Goal: Task Accomplishment & Management: Manage account settings

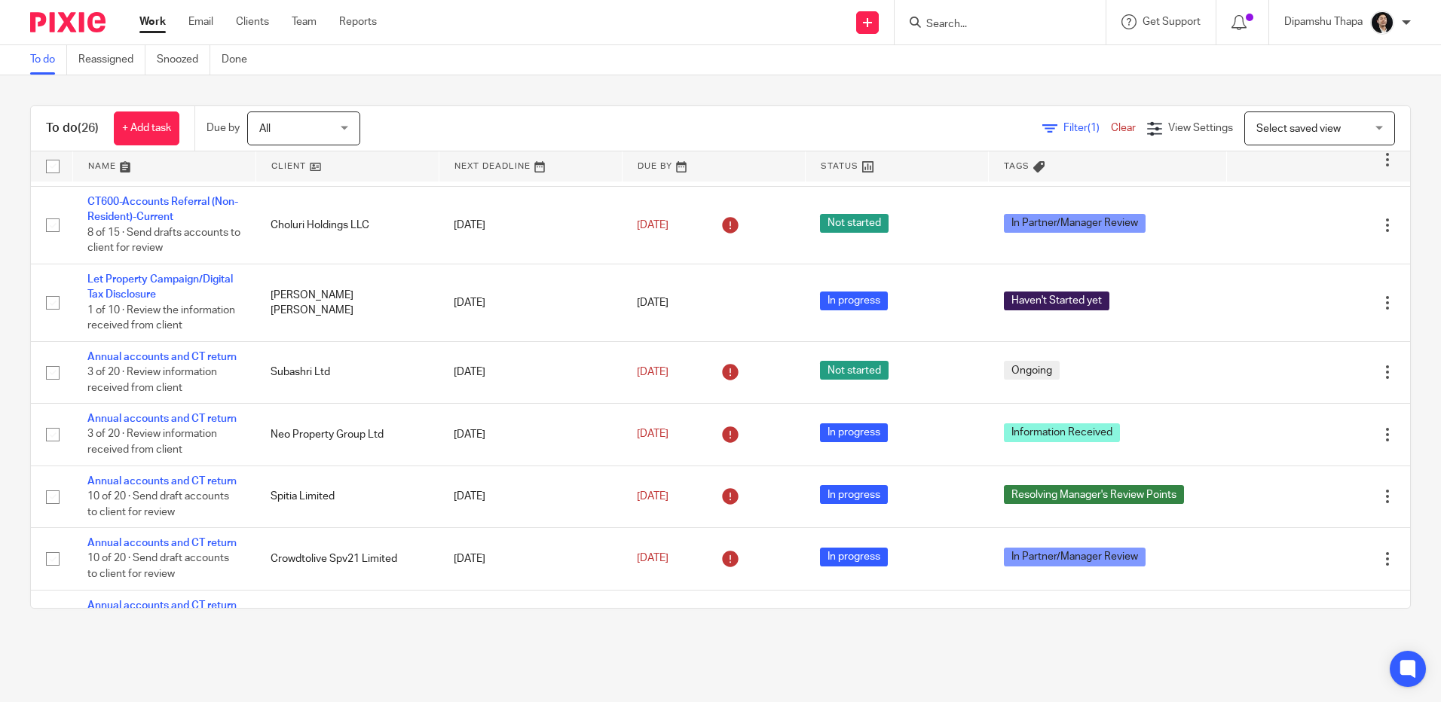
scroll to position [616, 0]
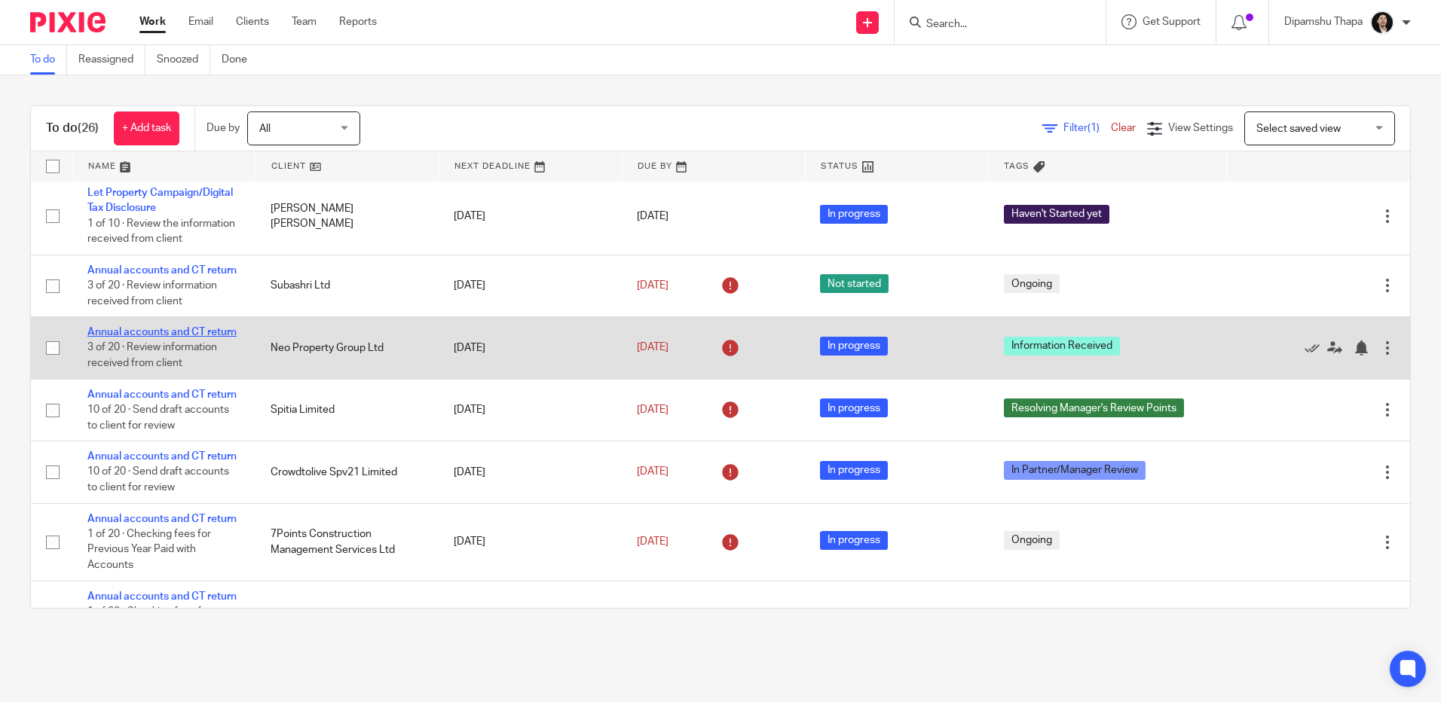
click at [142, 338] on link "Annual accounts and CT return" at bounding box center [161, 332] width 149 height 11
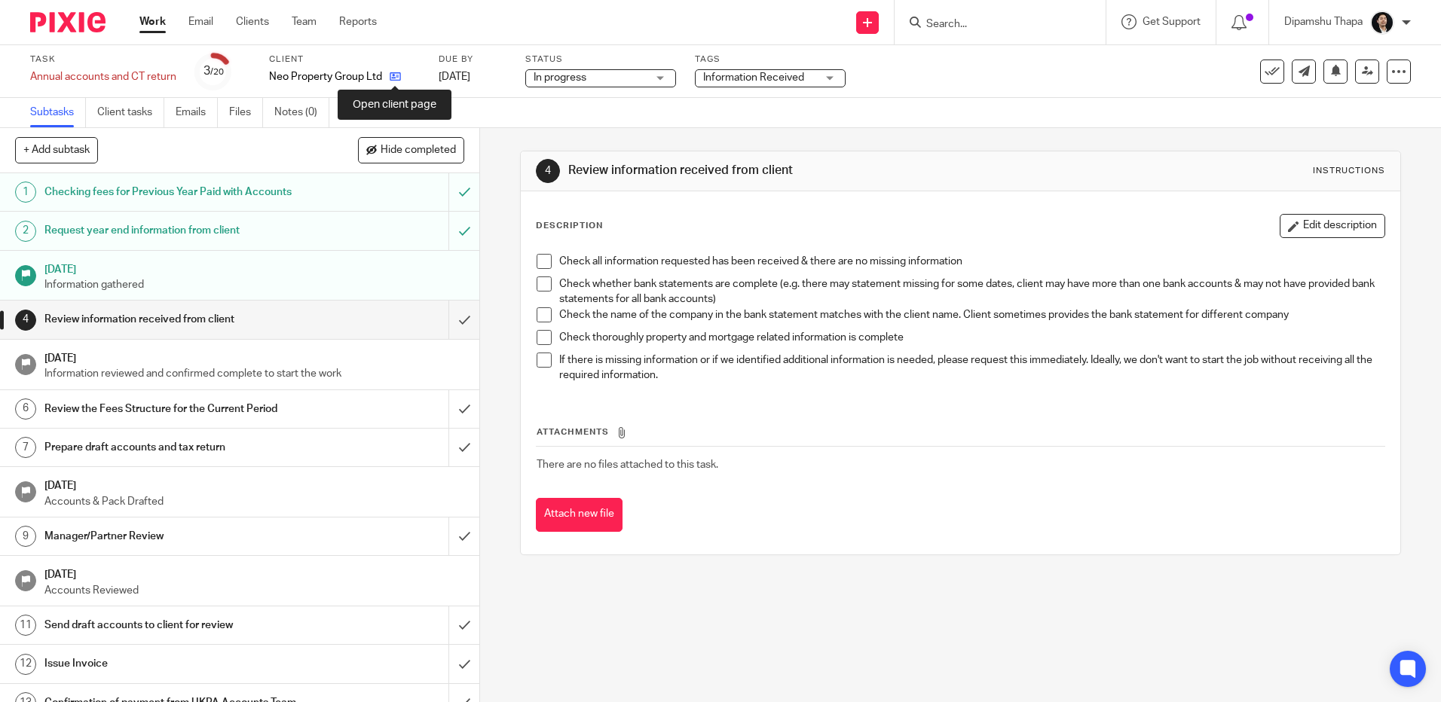
click at [394, 72] on icon at bounding box center [395, 76] width 11 height 11
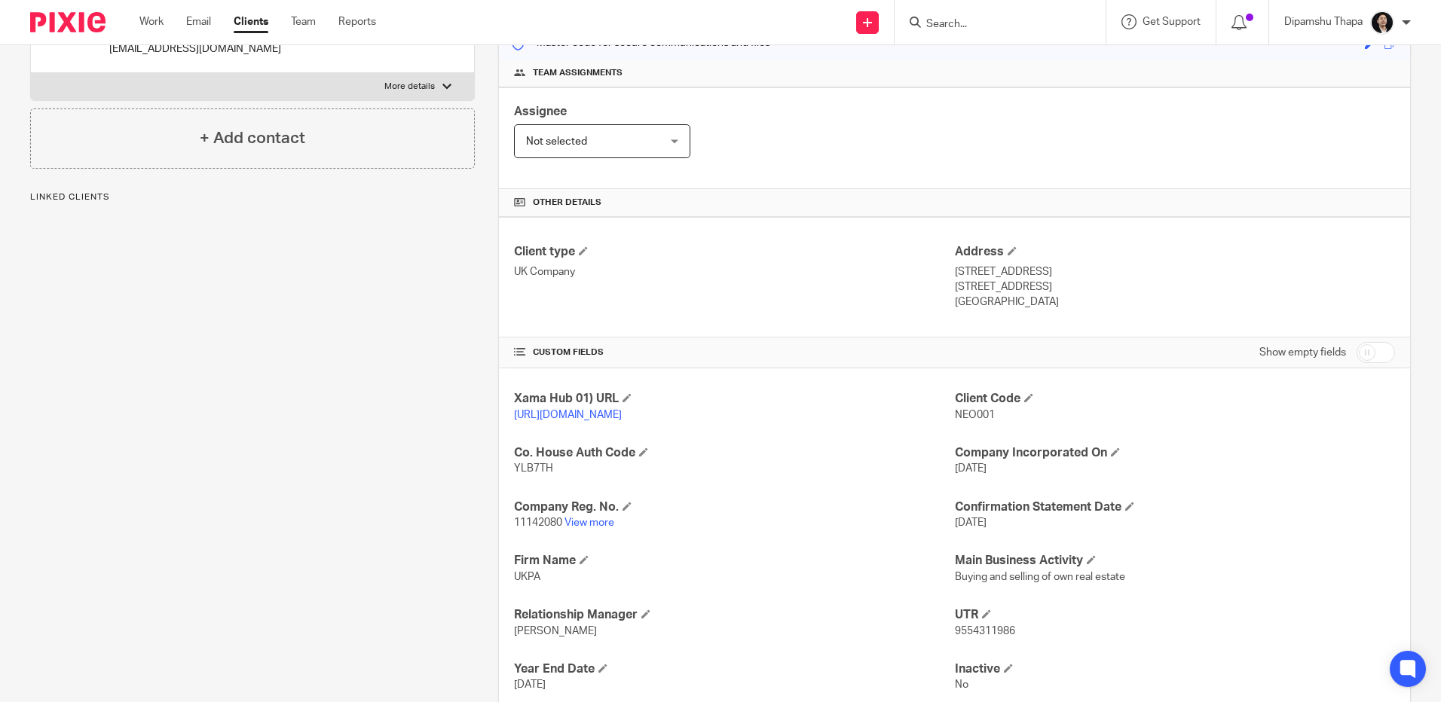
scroll to position [226, 0]
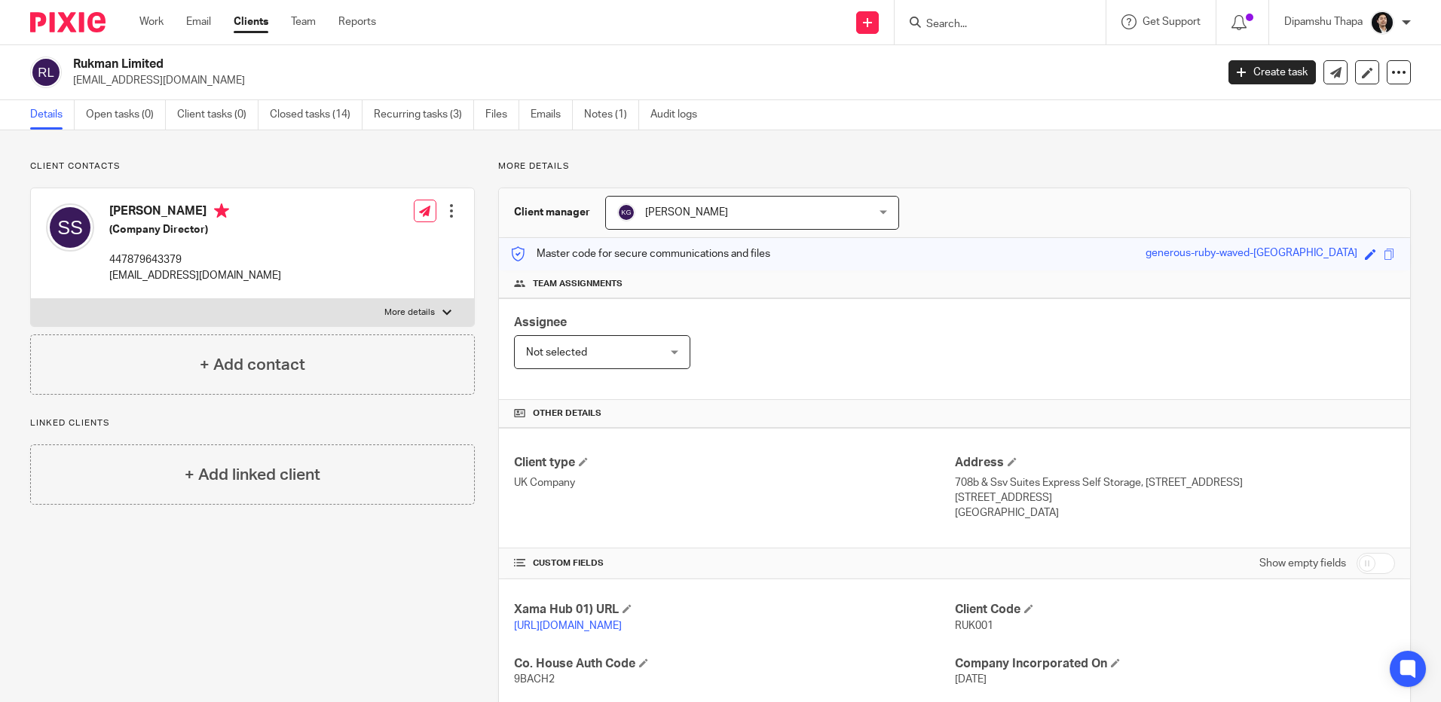
click at [51, 13] on img at bounding box center [67, 22] width 75 height 20
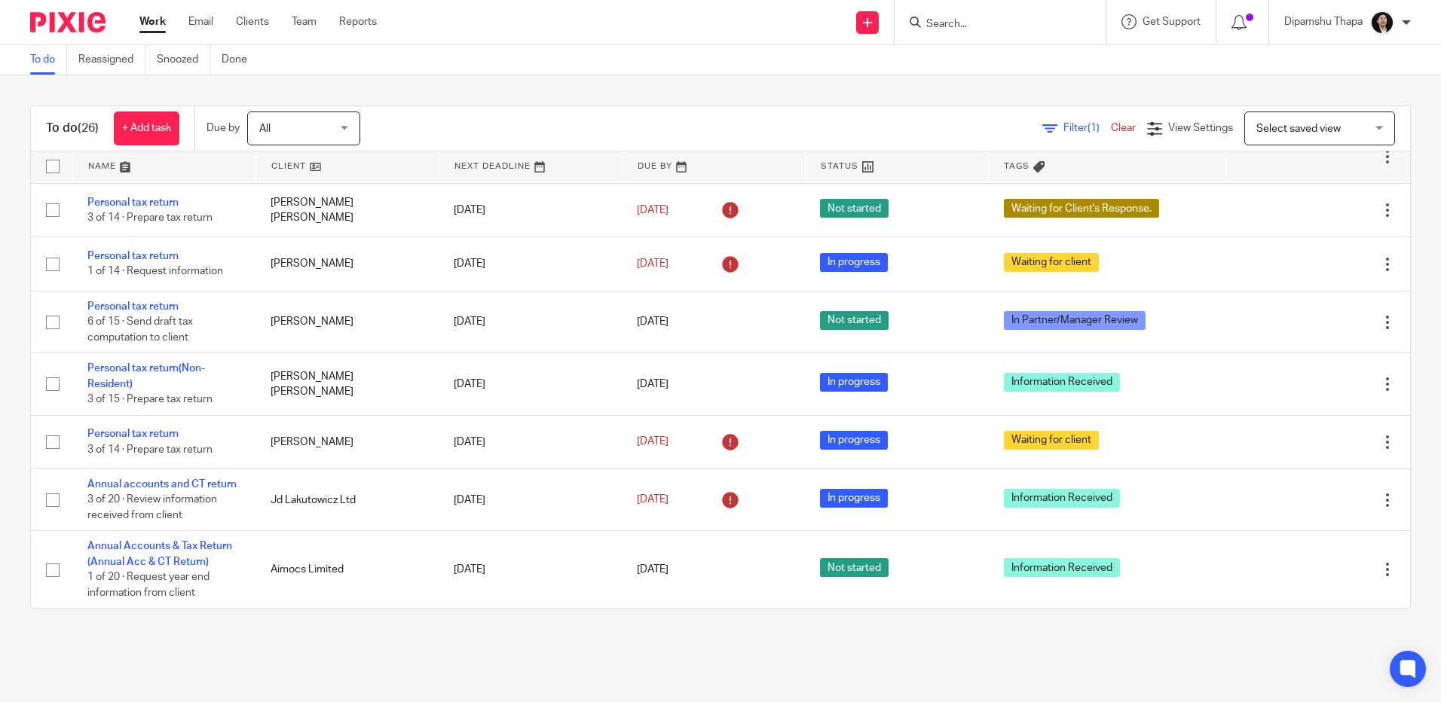
scroll to position [1445, 0]
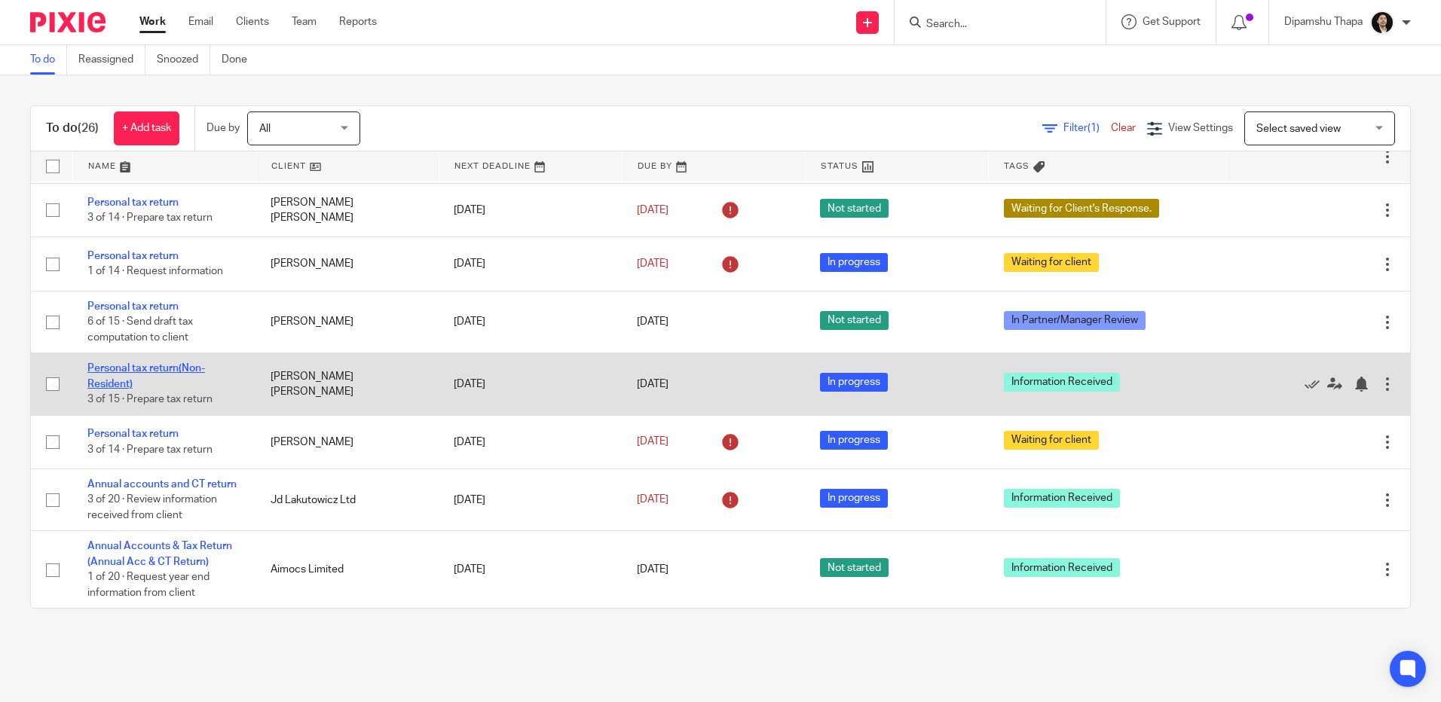
click at [162, 363] on link "Personal tax return(Non-Resident)" at bounding box center [146, 376] width 118 height 26
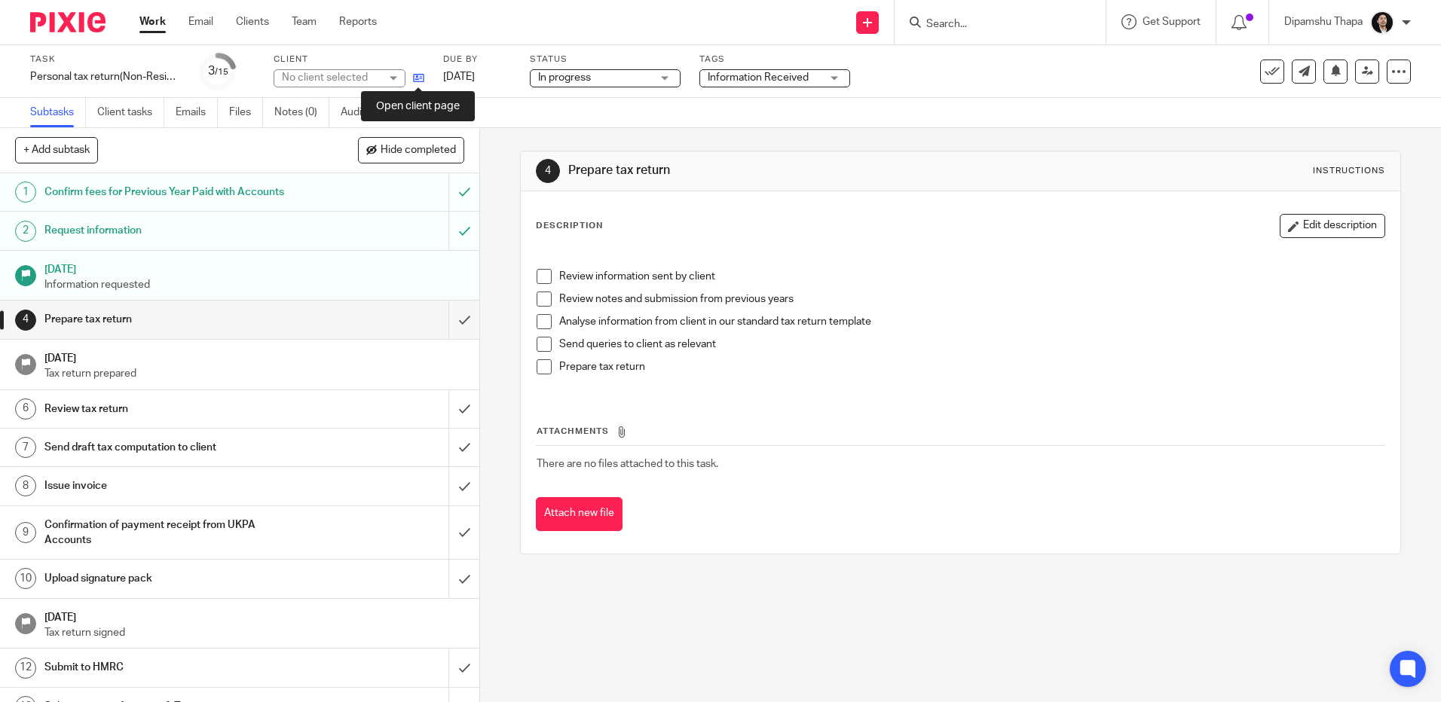
click at [420, 78] on icon at bounding box center [418, 77] width 11 height 11
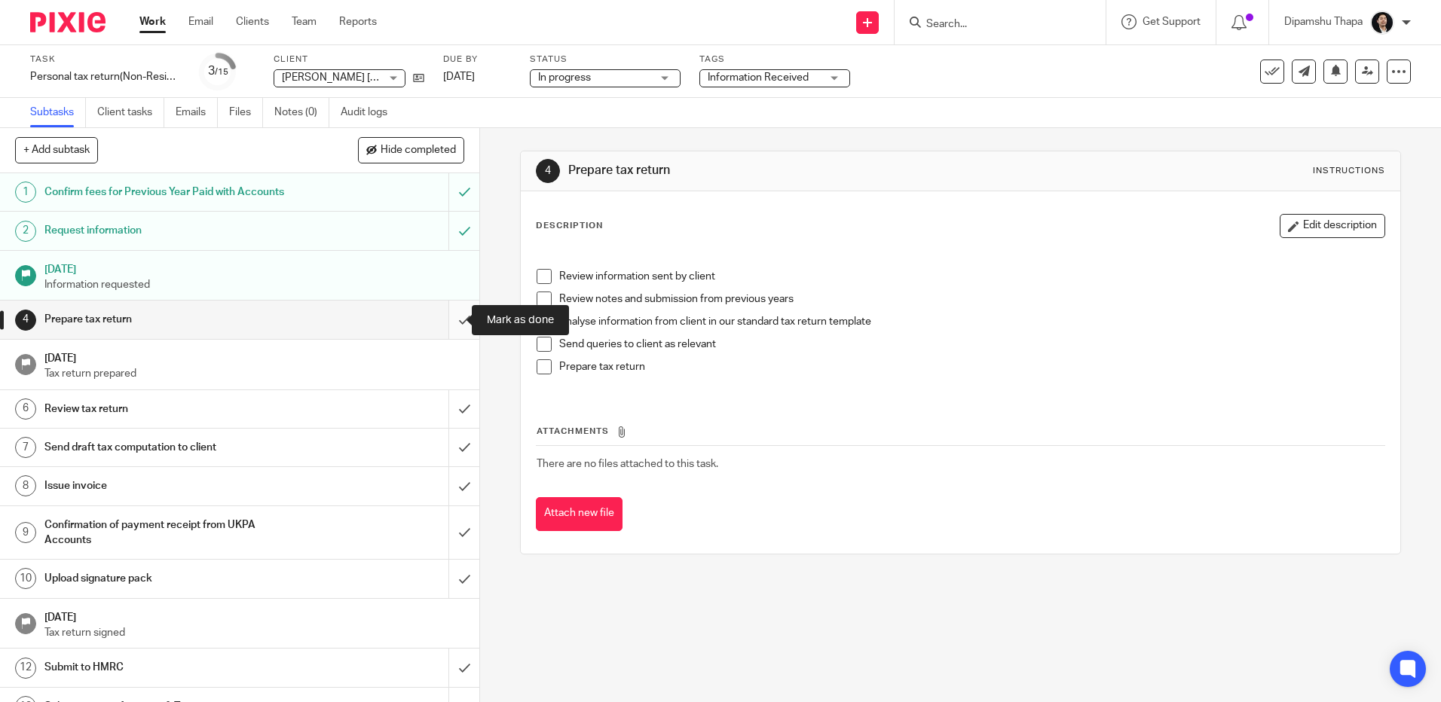
click at [445, 320] on input "submit" at bounding box center [239, 320] width 479 height 38
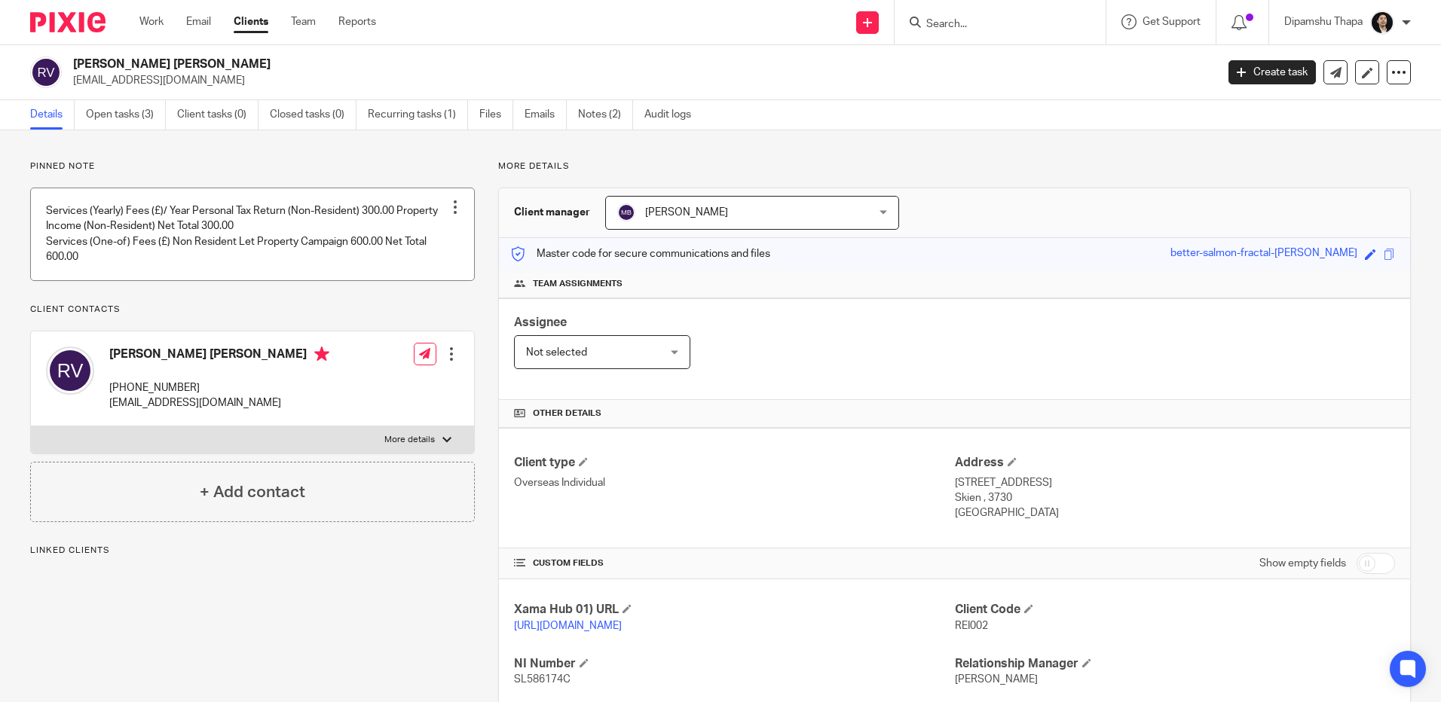
scroll to position [151, 0]
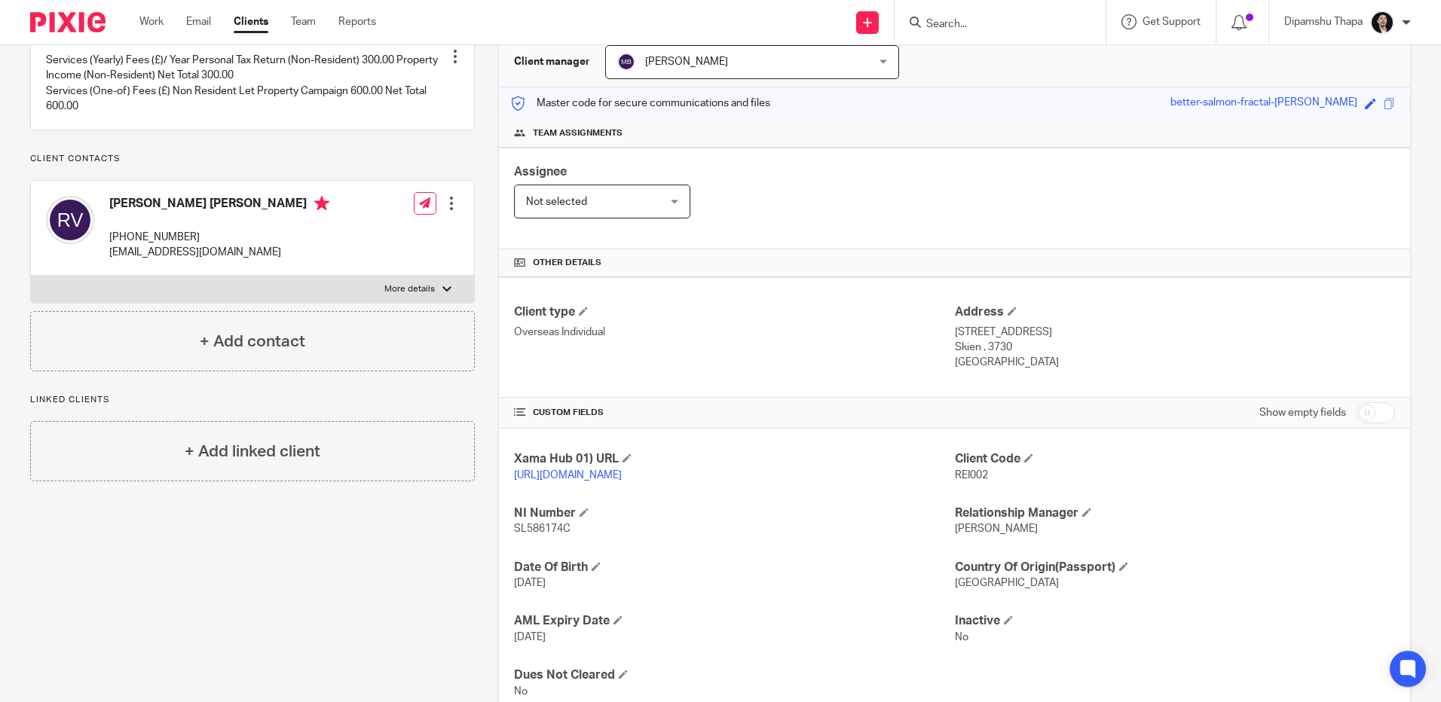
click at [931, 25] on input "Search" at bounding box center [993, 25] width 136 height 14
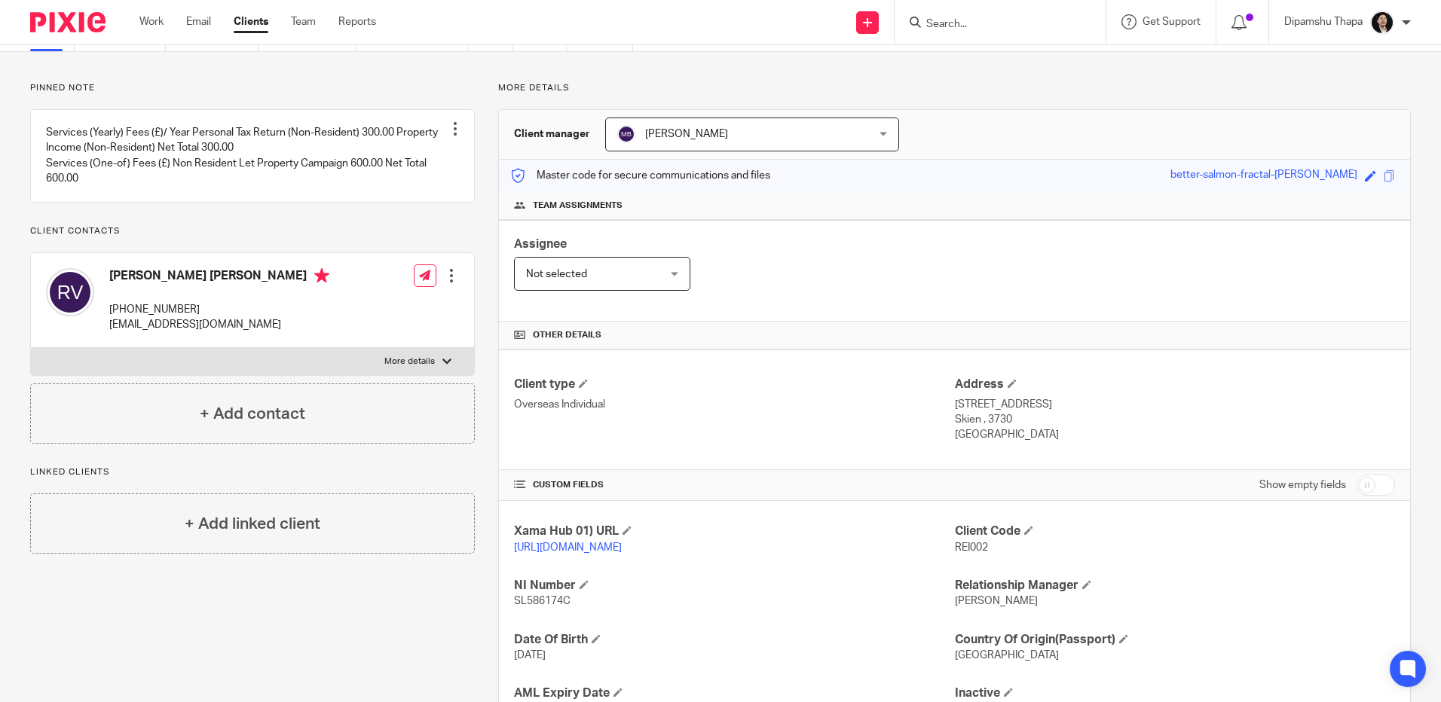
scroll to position [0, 0]
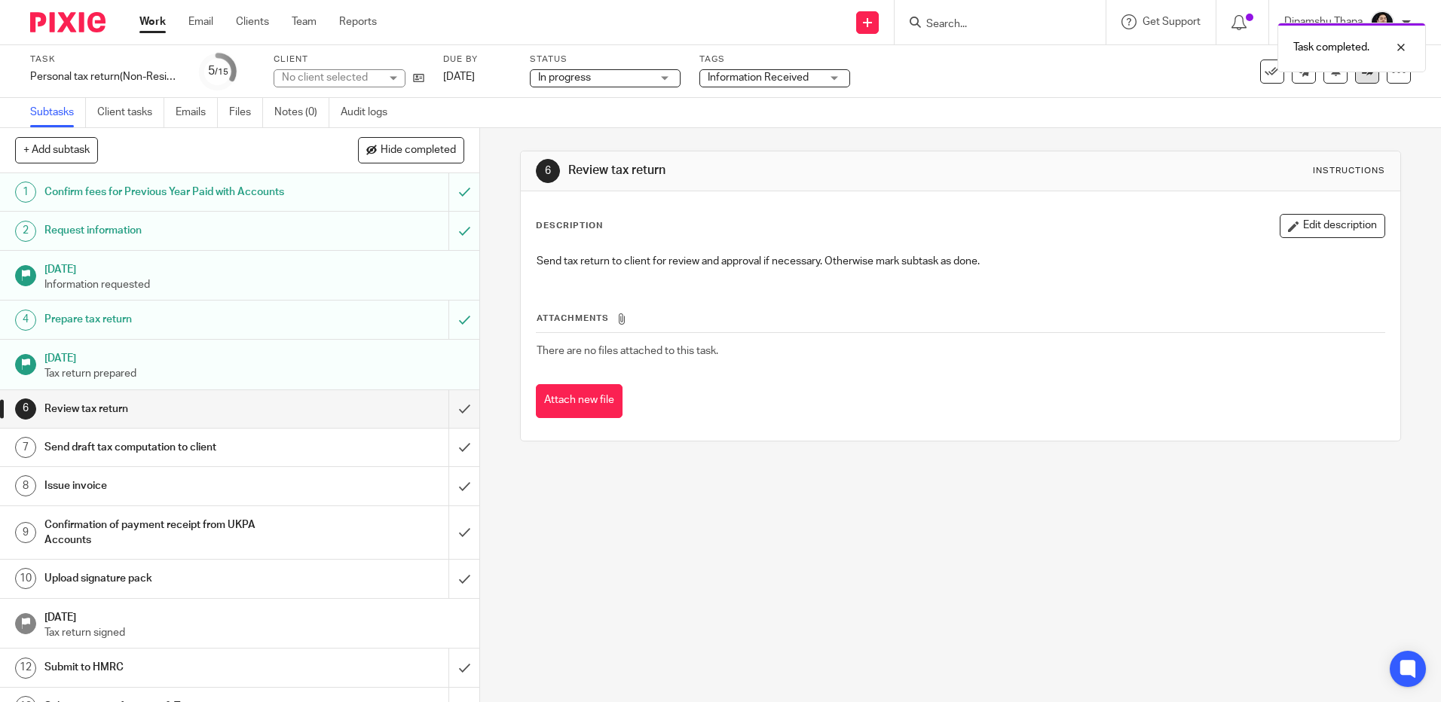
click at [1357, 78] on link at bounding box center [1367, 72] width 24 height 24
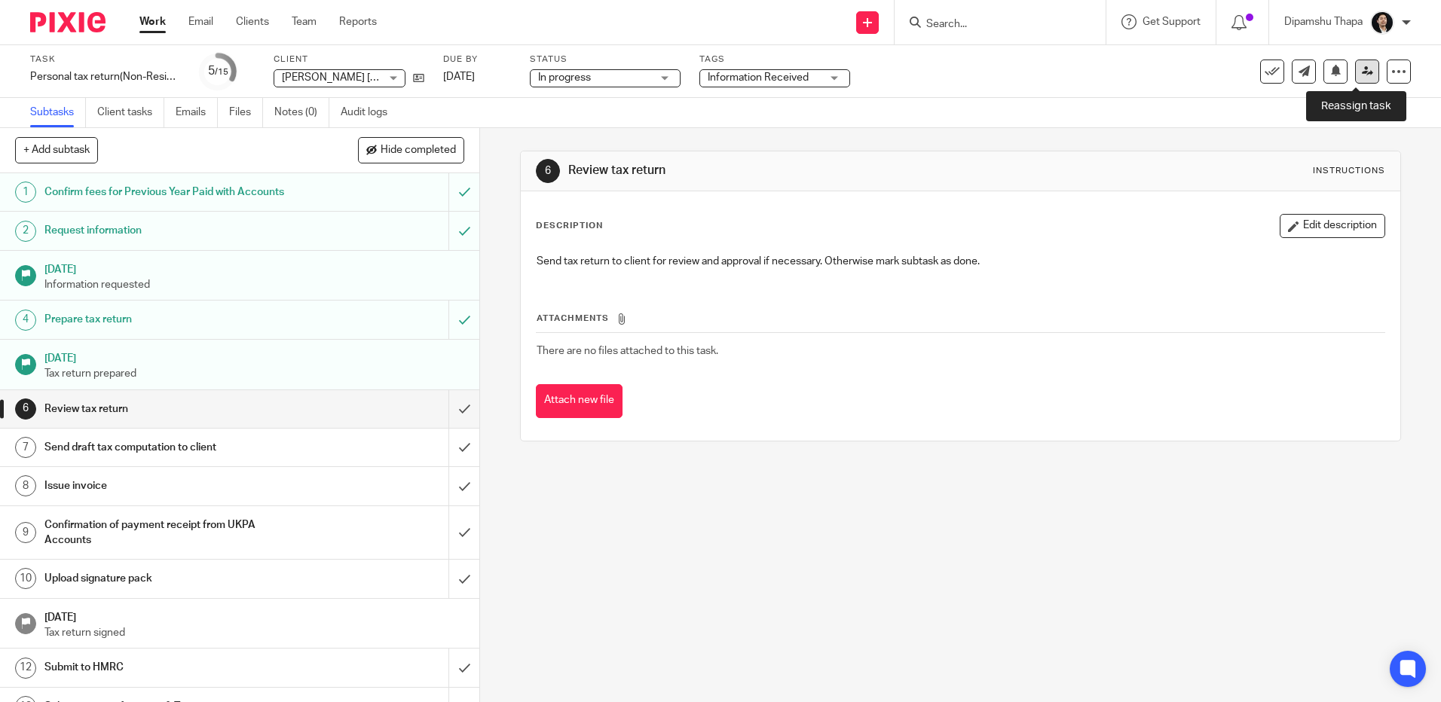
click at [1362, 66] on icon at bounding box center [1367, 71] width 11 height 11
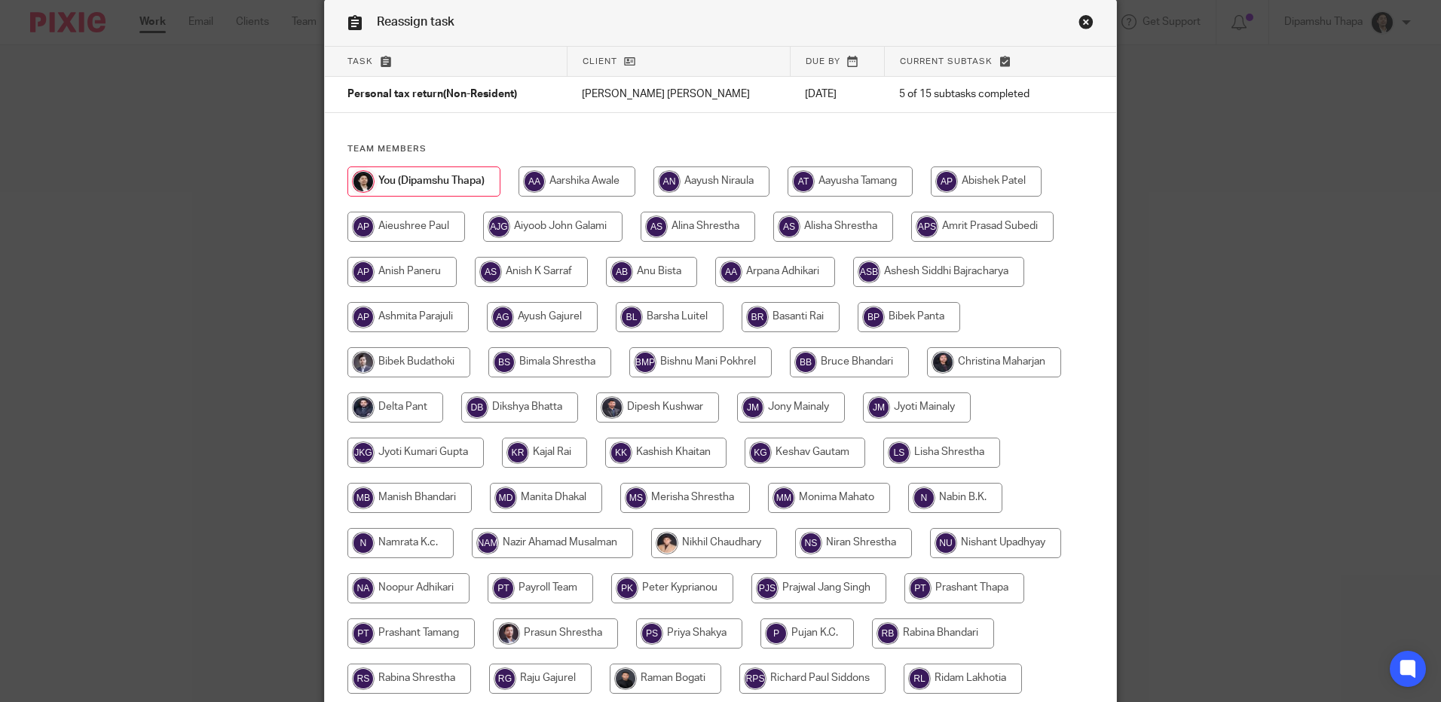
scroll to position [75, 0]
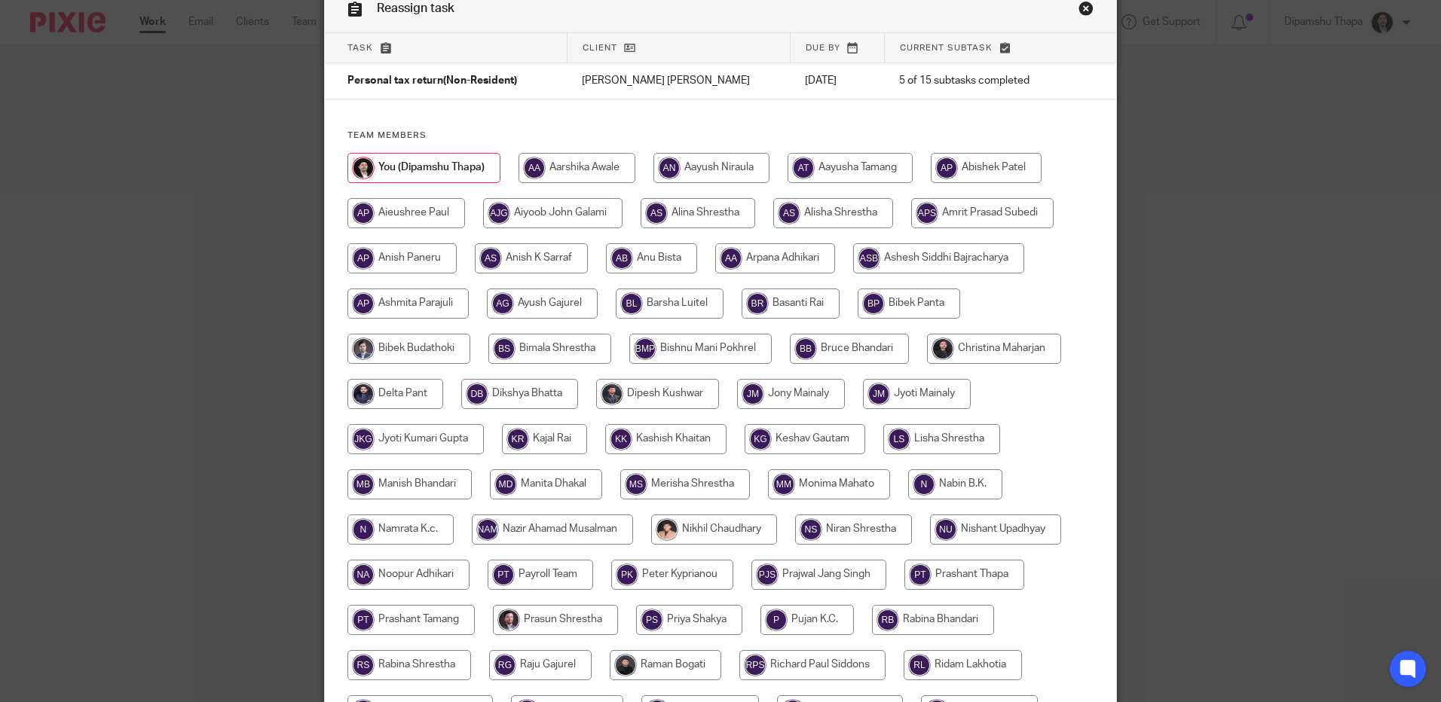
click at [941, 342] on input "radio" at bounding box center [994, 349] width 134 height 30
radio input "true"
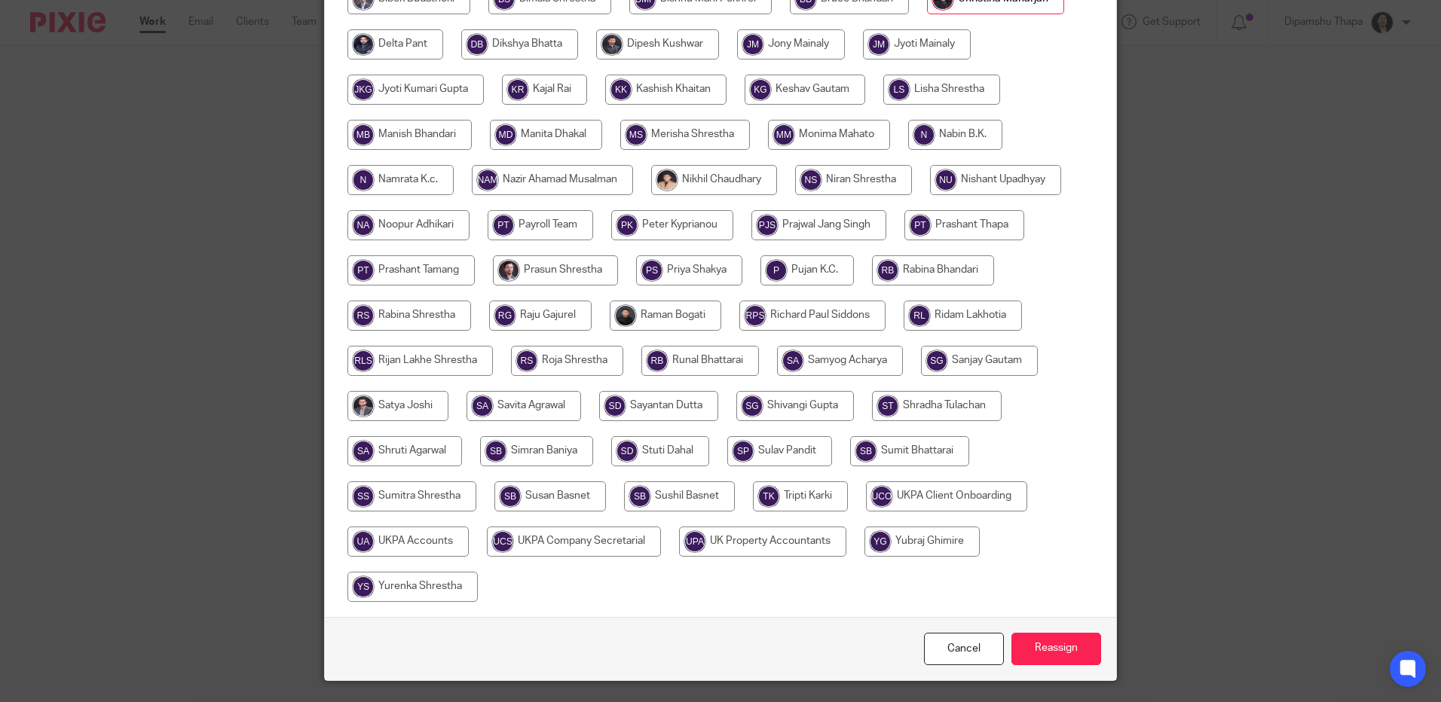
scroll to position [464, 0]
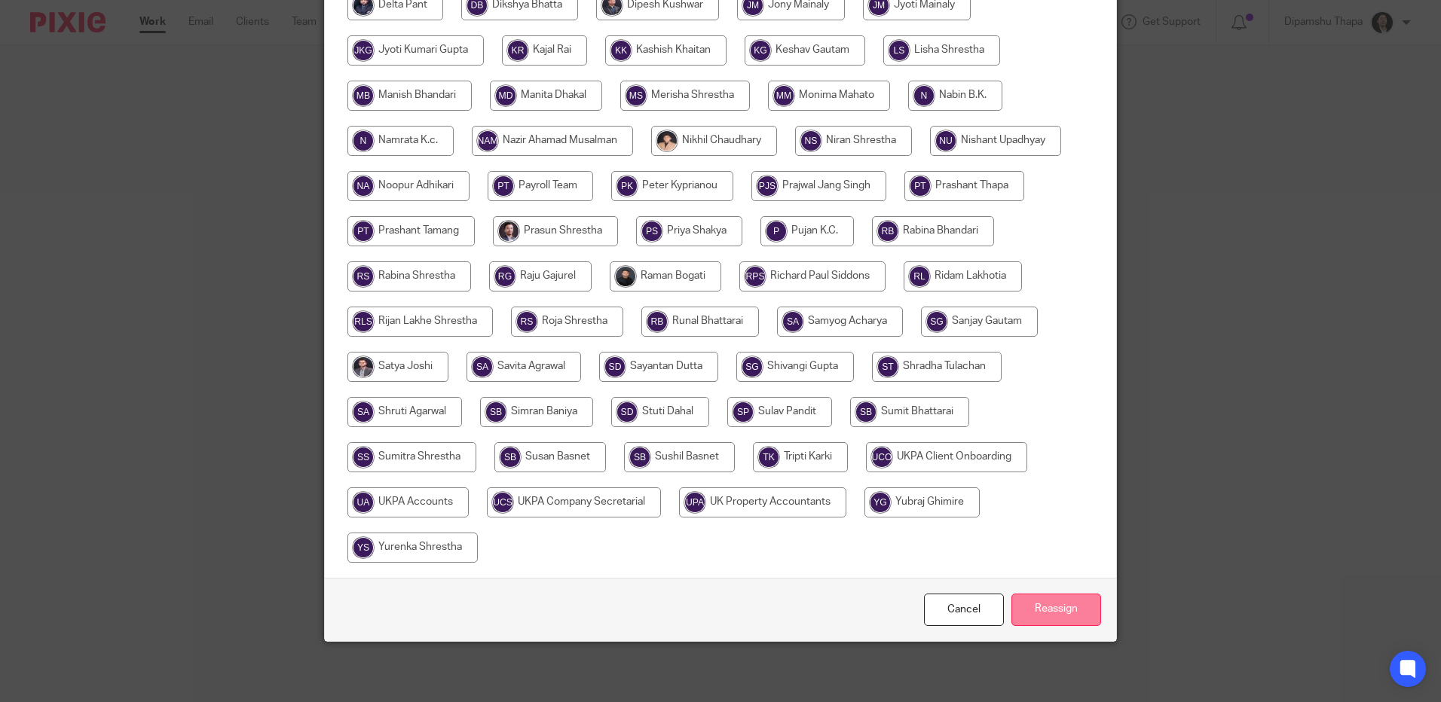
click at [1051, 616] on input "Reassign" at bounding box center [1056, 610] width 90 height 32
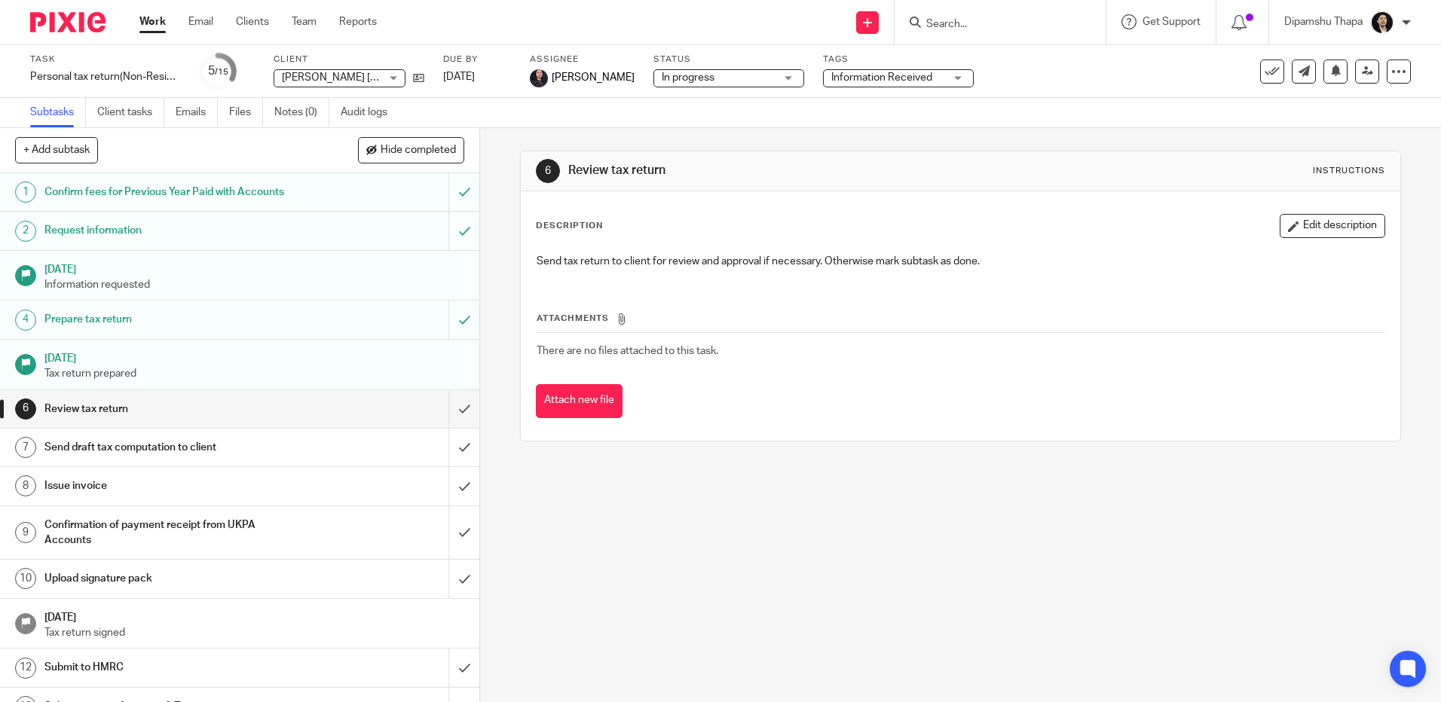
click at [919, 84] on span "Information Received" at bounding box center [887, 78] width 113 height 16
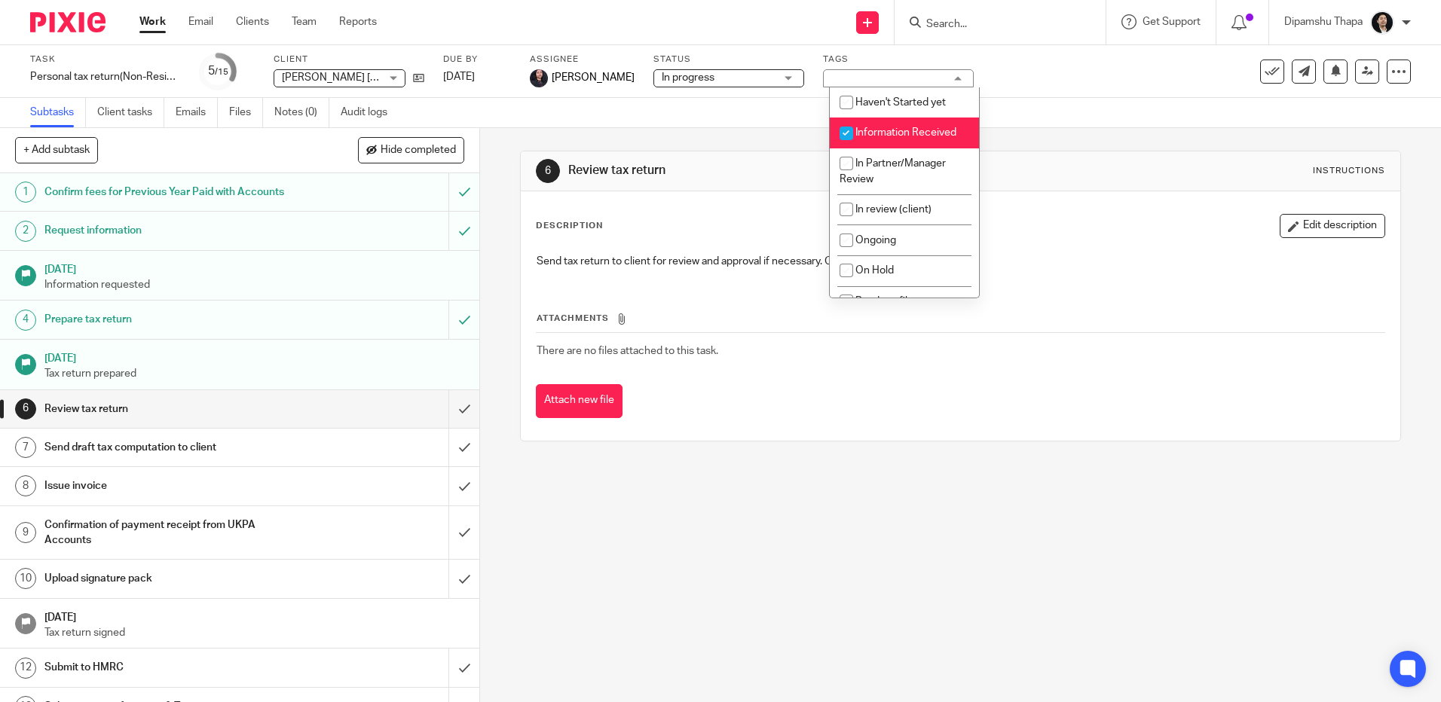
click at [903, 137] on span "Information Received" at bounding box center [905, 132] width 101 height 11
checkbox input "false"
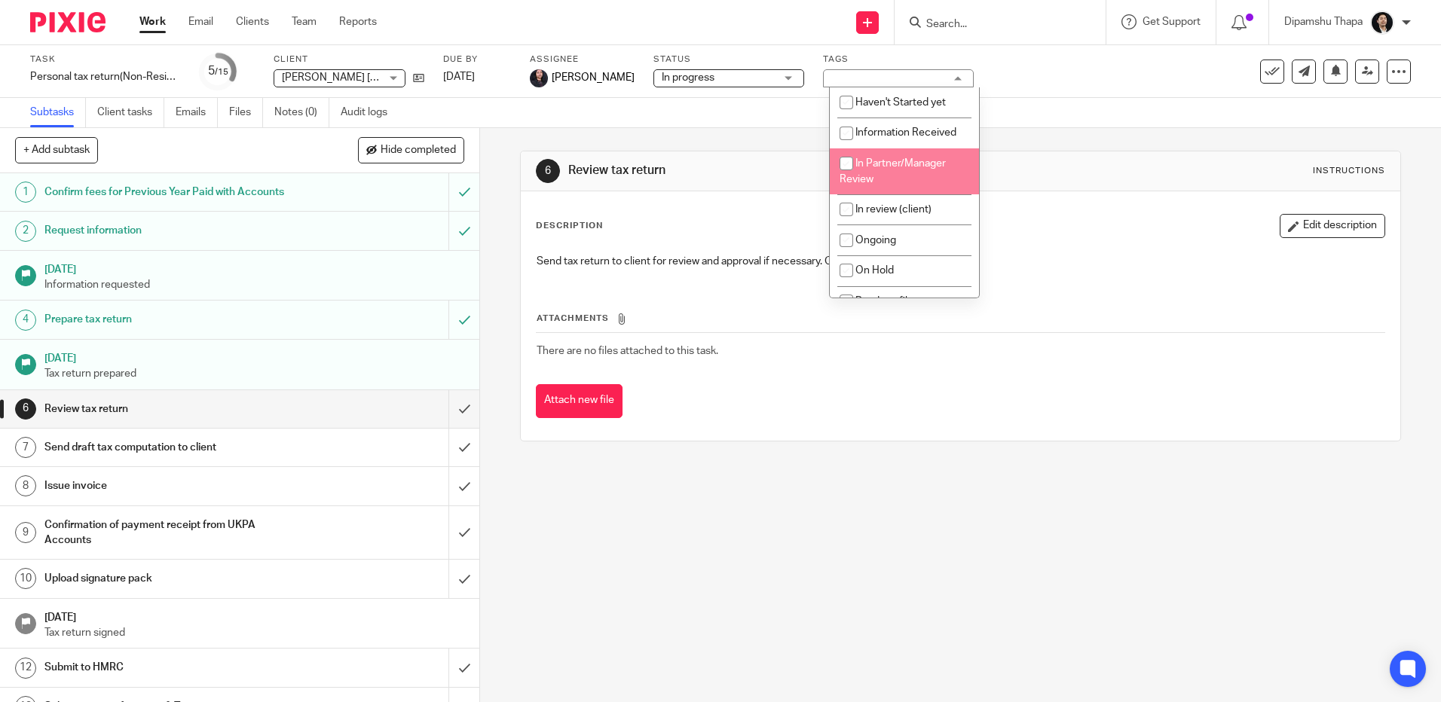
click at [885, 166] on span "In Partner/Manager Review" at bounding box center [893, 171] width 106 height 26
checkbox input "true"
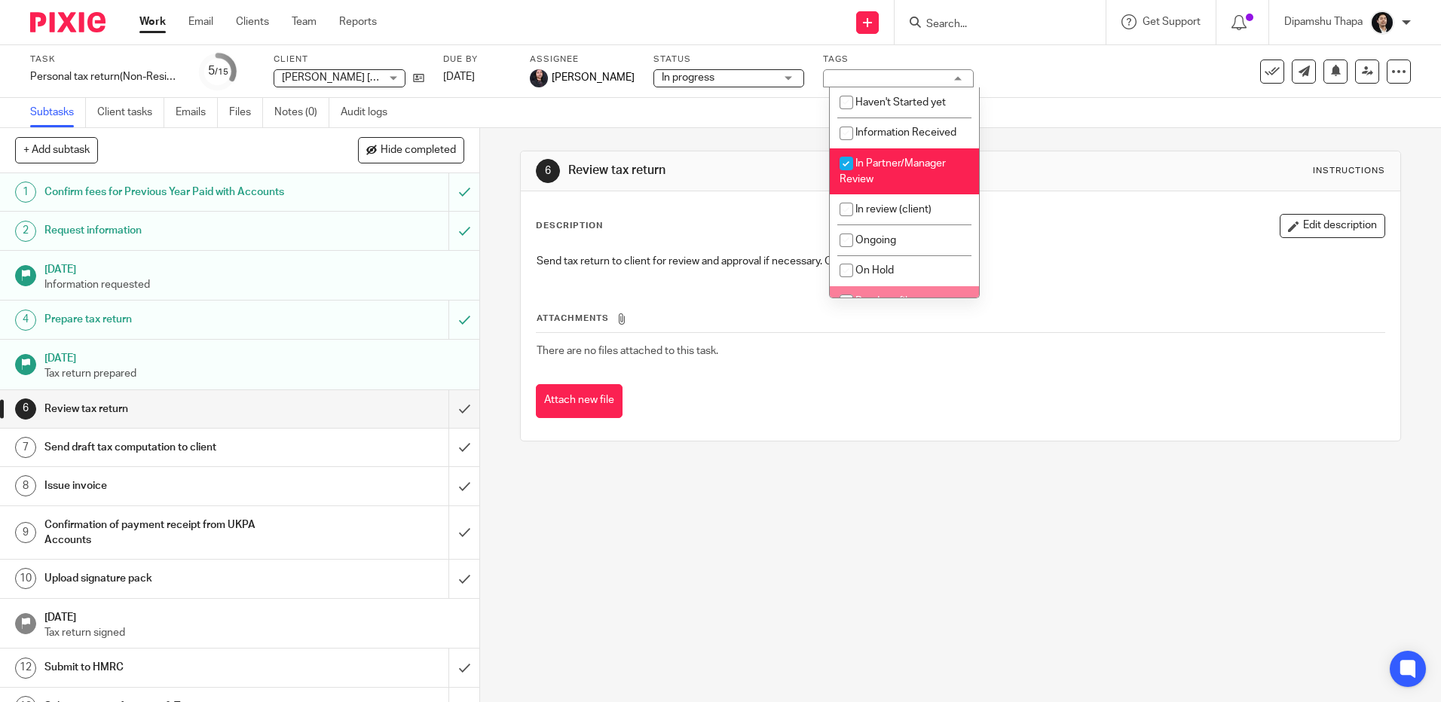
click at [919, 505] on div "6 Review tax return Instructions Description Edit description Send tax return t…" at bounding box center [960, 415] width 961 height 574
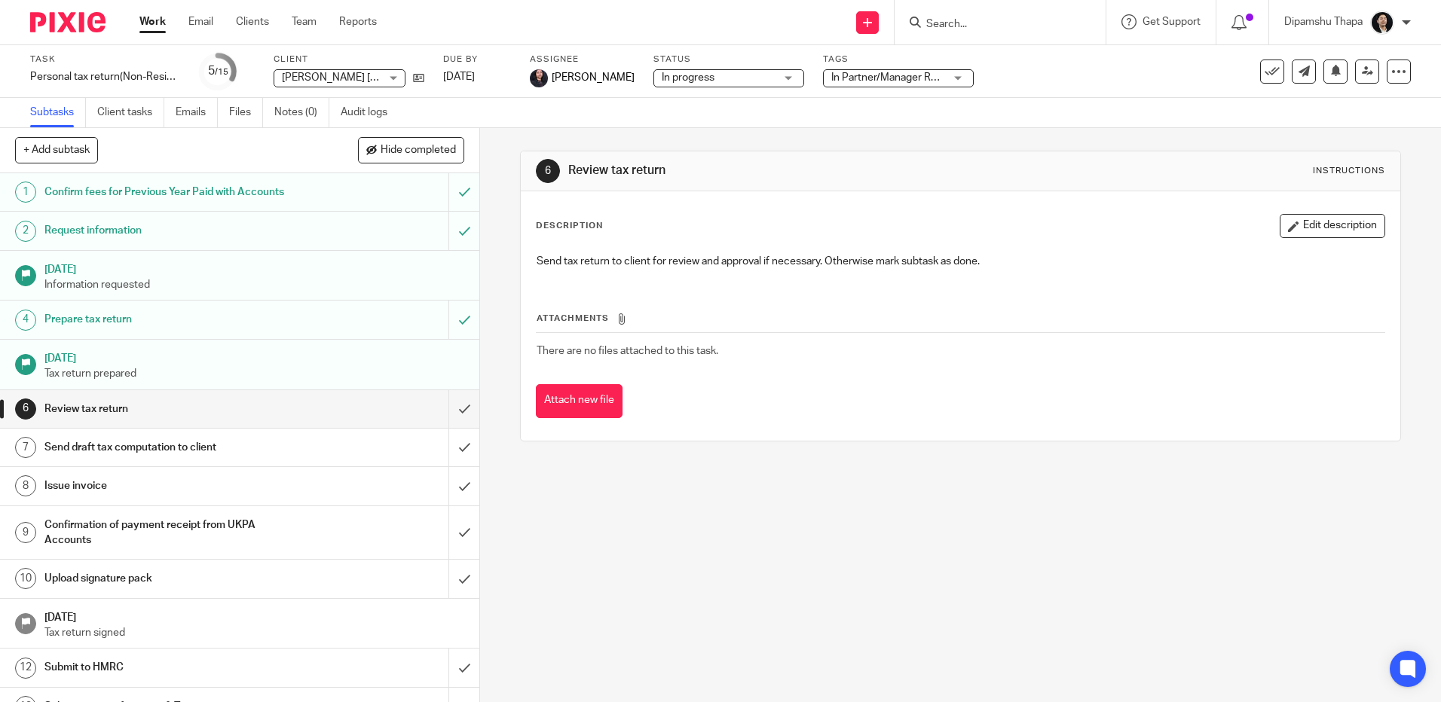
click at [75, 18] on img at bounding box center [67, 22] width 75 height 20
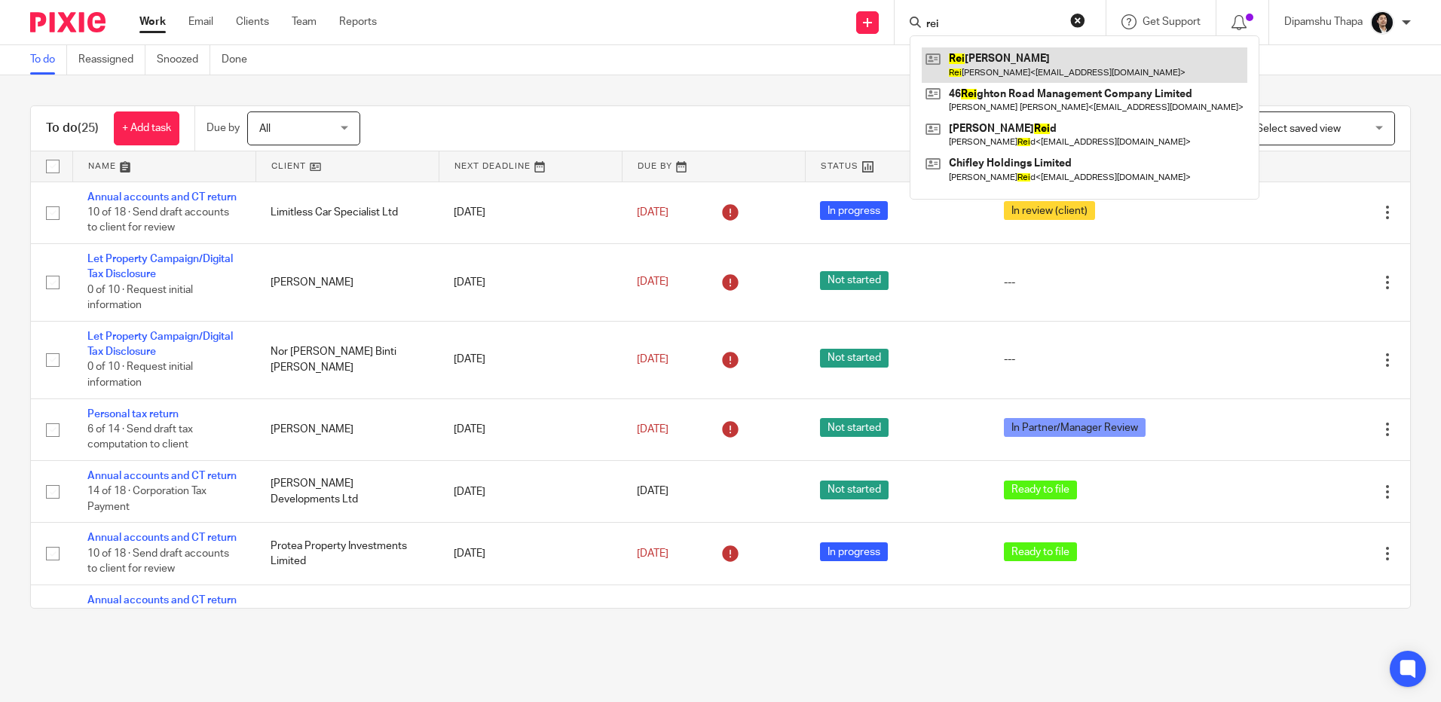
type input "rei"
click at [950, 60] on link at bounding box center [1085, 64] width 326 height 35
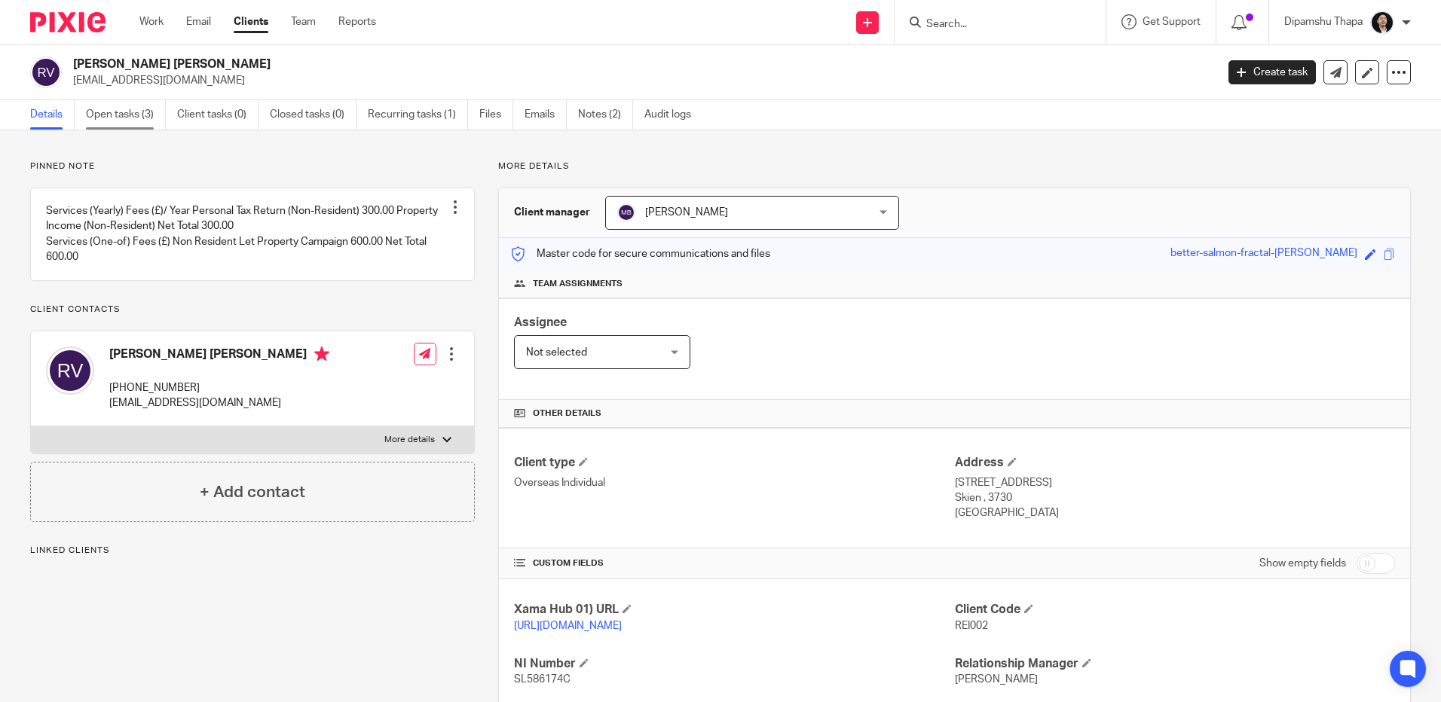
click at [98, 116] on link "Open tasks (3)" at bounding box center [126, 114] width 80 height 29
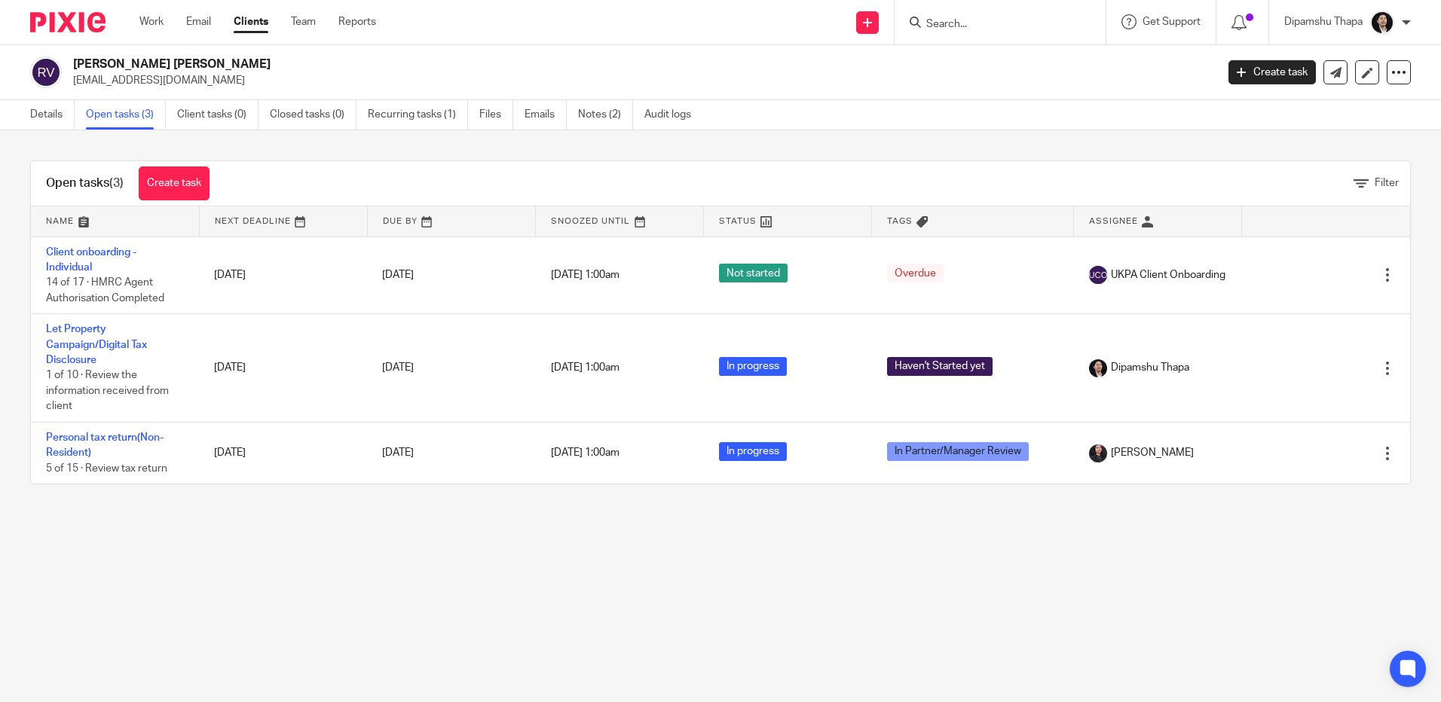
click at [66, 35] on div at bounding box center [62, 22] width 124 height 44
click at [63, 26] on img at bounding box center [67, 22] width 75 height 20
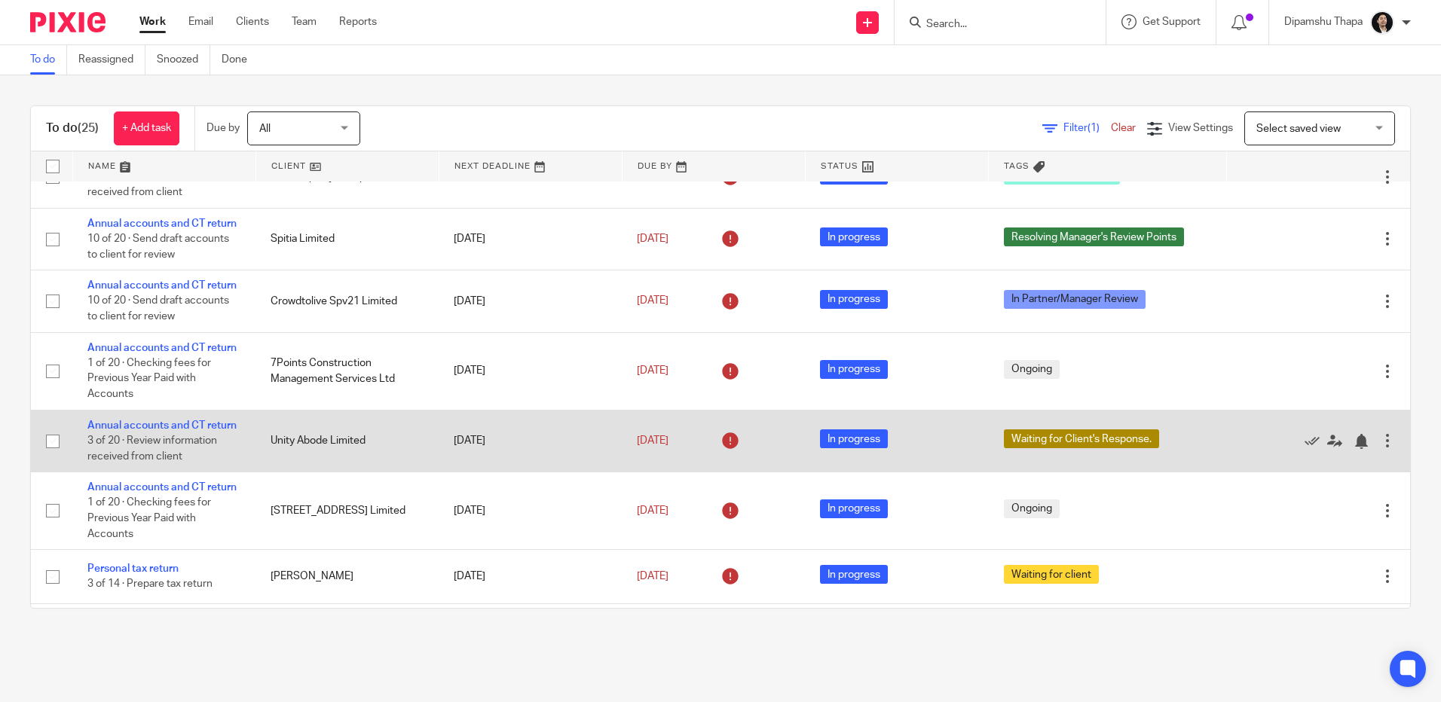
scroll to position [754, 0]
